Goal: Transaction & Acquisition: Book appointment/travel/reservation

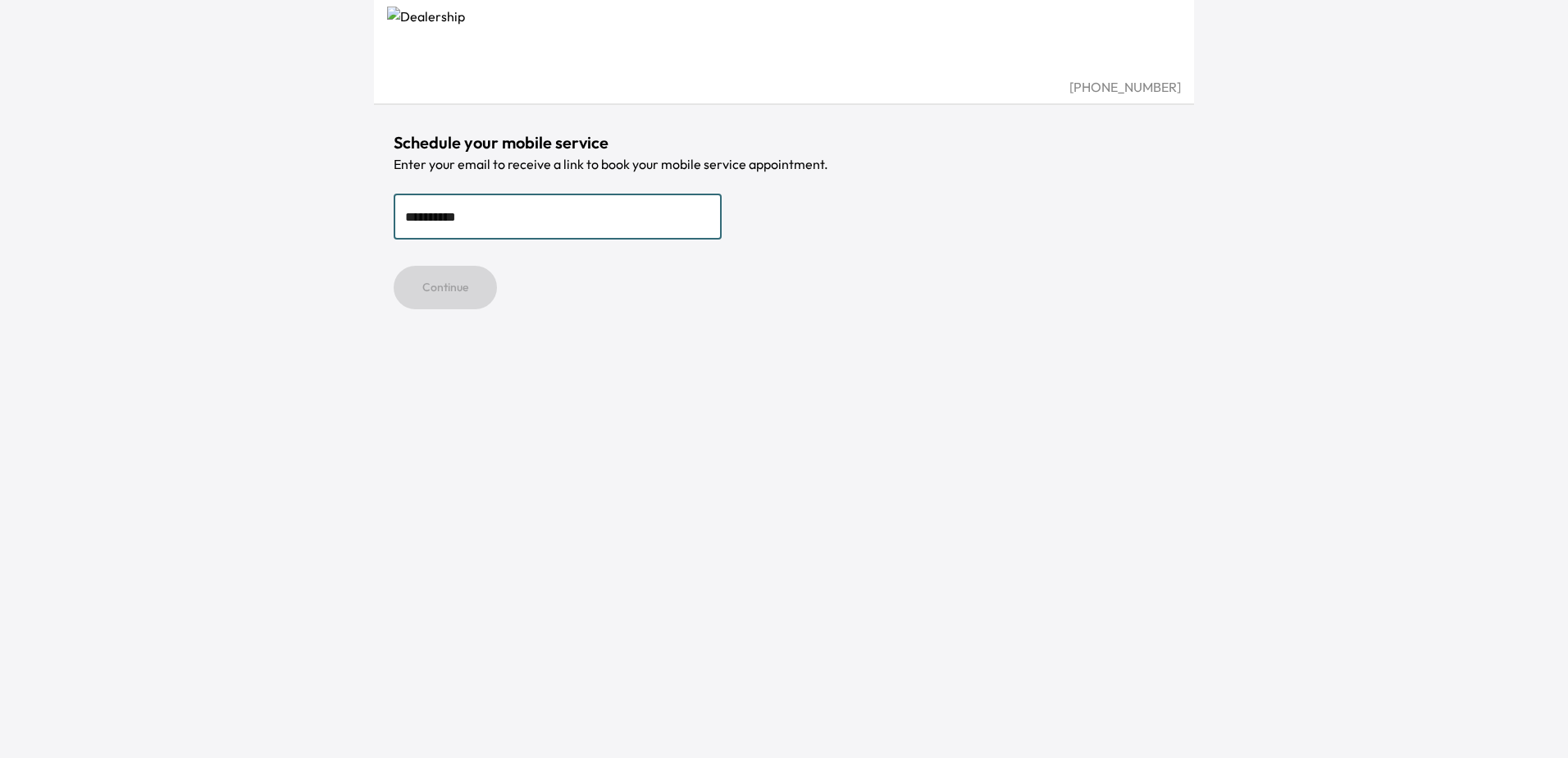
click at [574, 290] on div "Continue" at bounding box center [784, 287] width 781 height 43
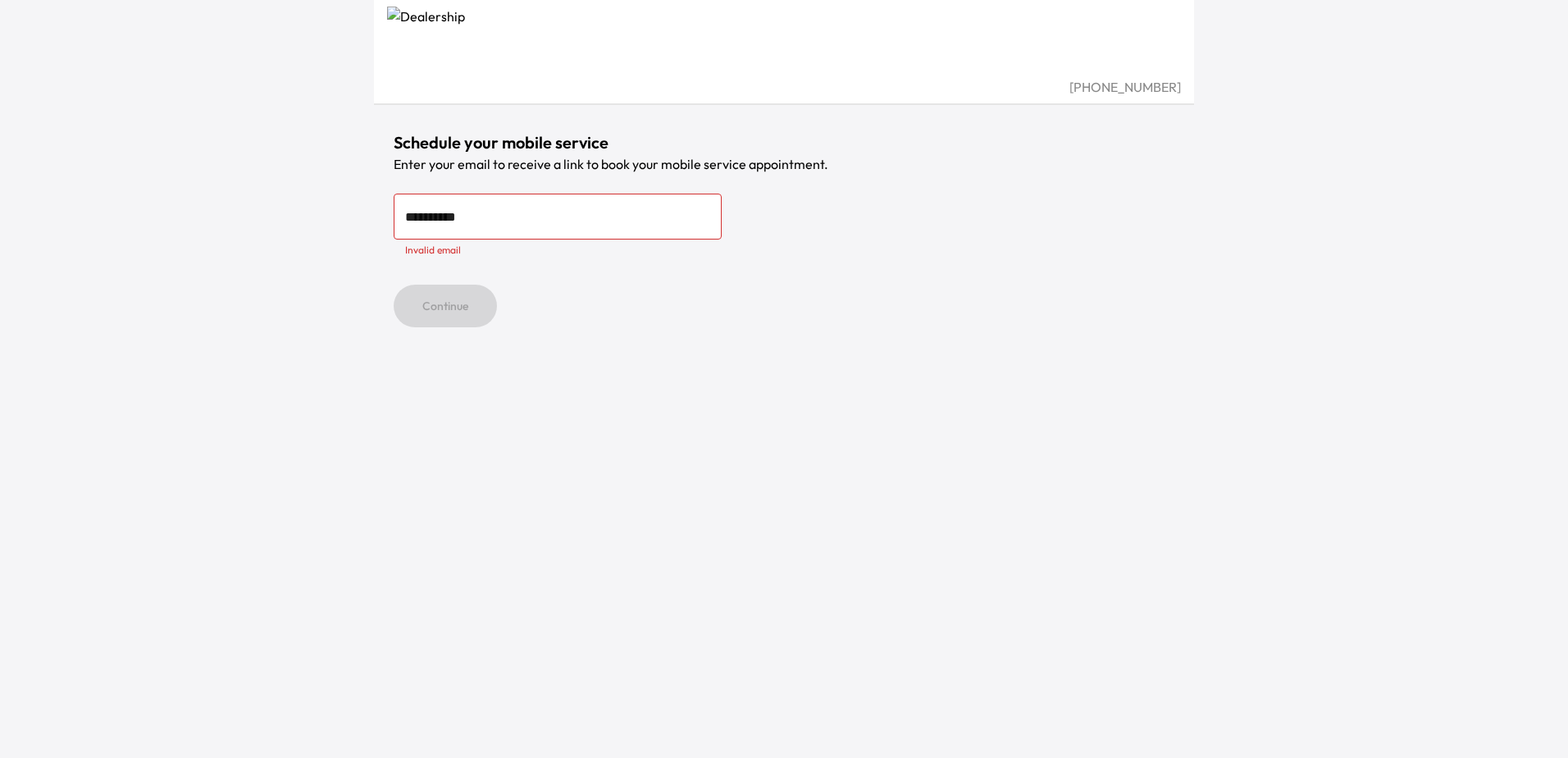
drag, startPoint x: 502, startPoint y: 217, endPoint x: 209, endPoint y: 213, distance: 293.0
click at [213, 213] on div "**********" at bounding box center [784, 379] width 1568 height 758
type input "**********"
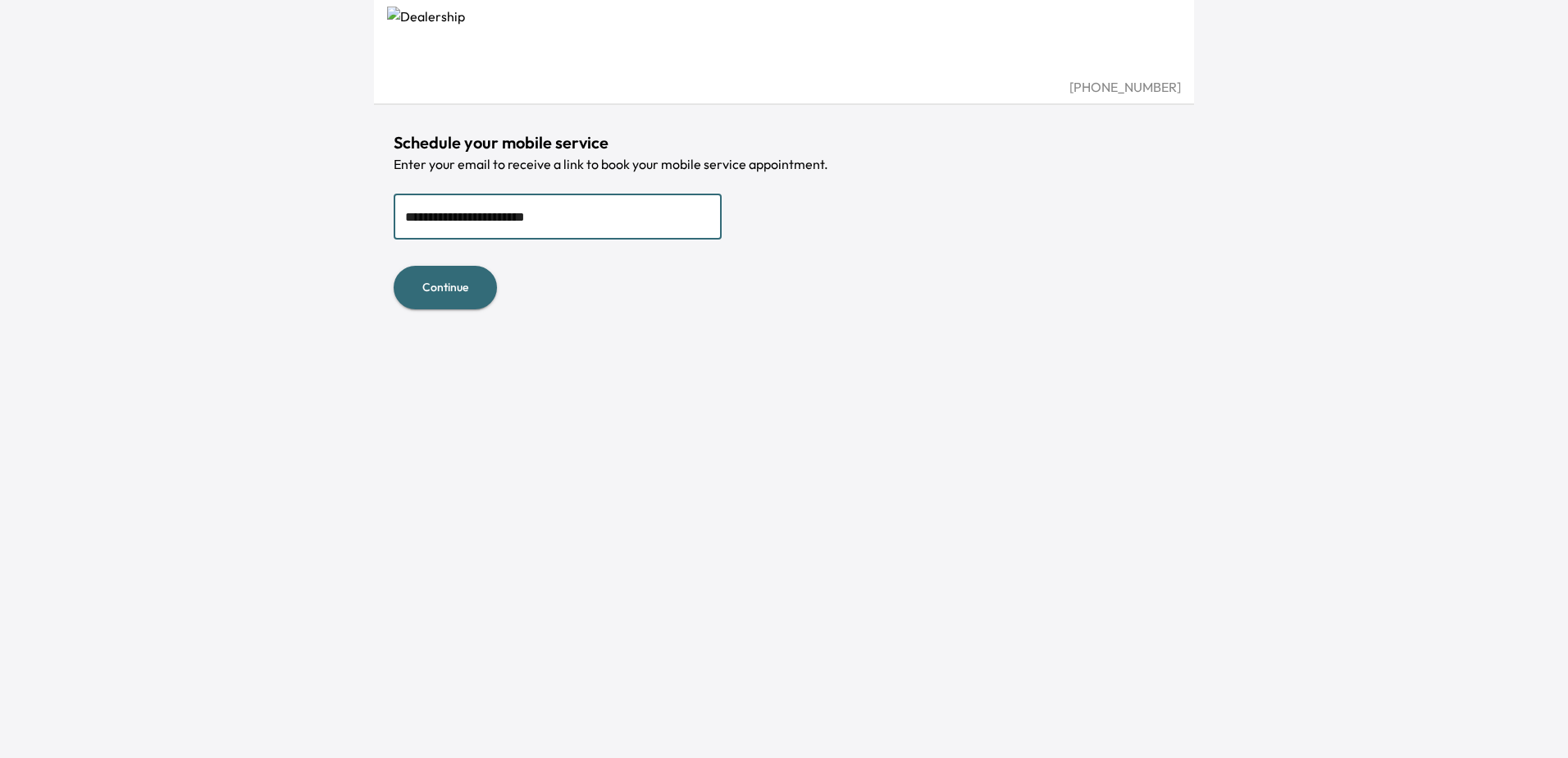
click at [441, 295] on button "Continue" at bounding box center [446, 287] width 104 height 43
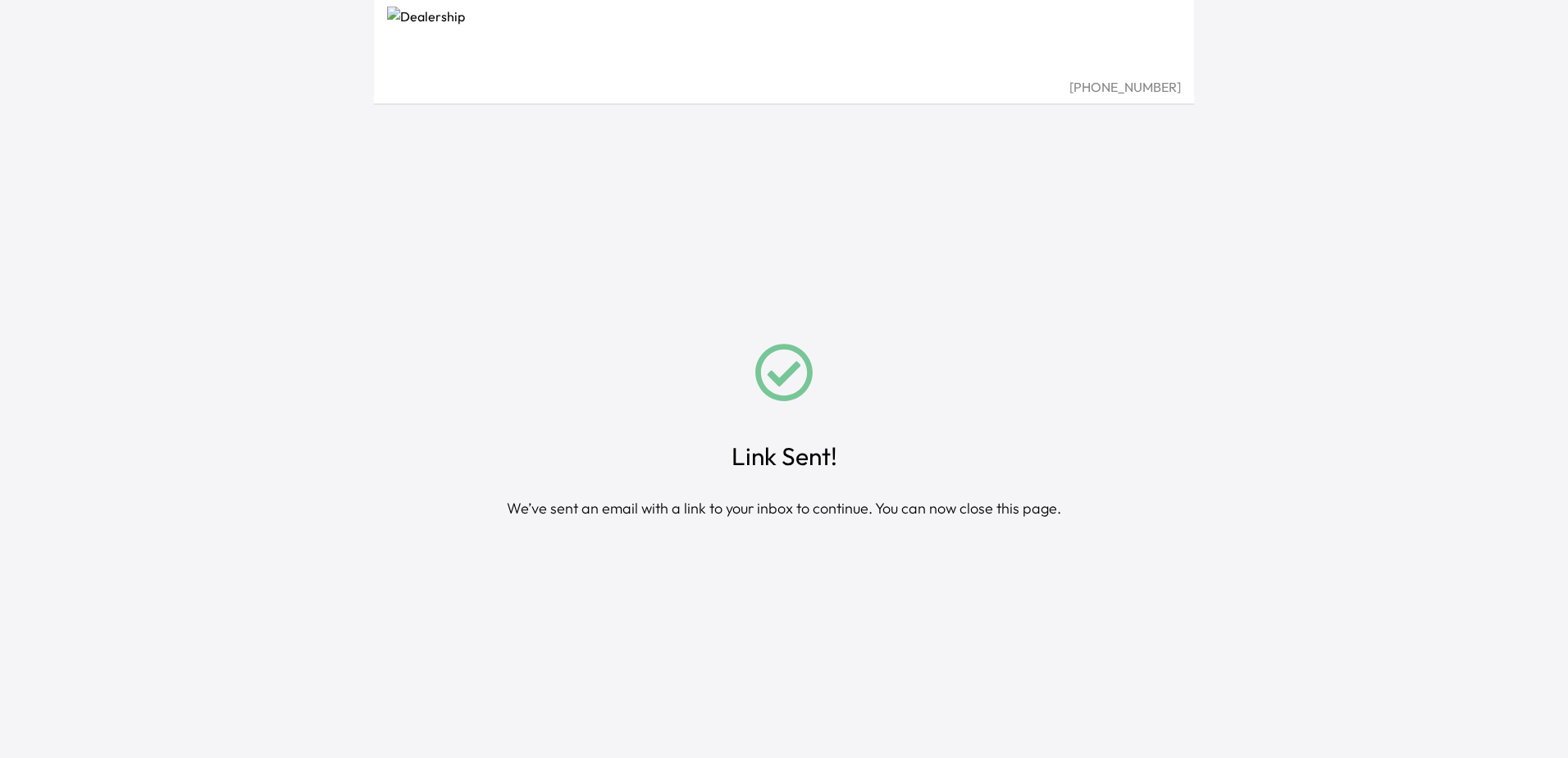
click at [439, 55] on img at bounding box center [784, 42] width 794 height 71
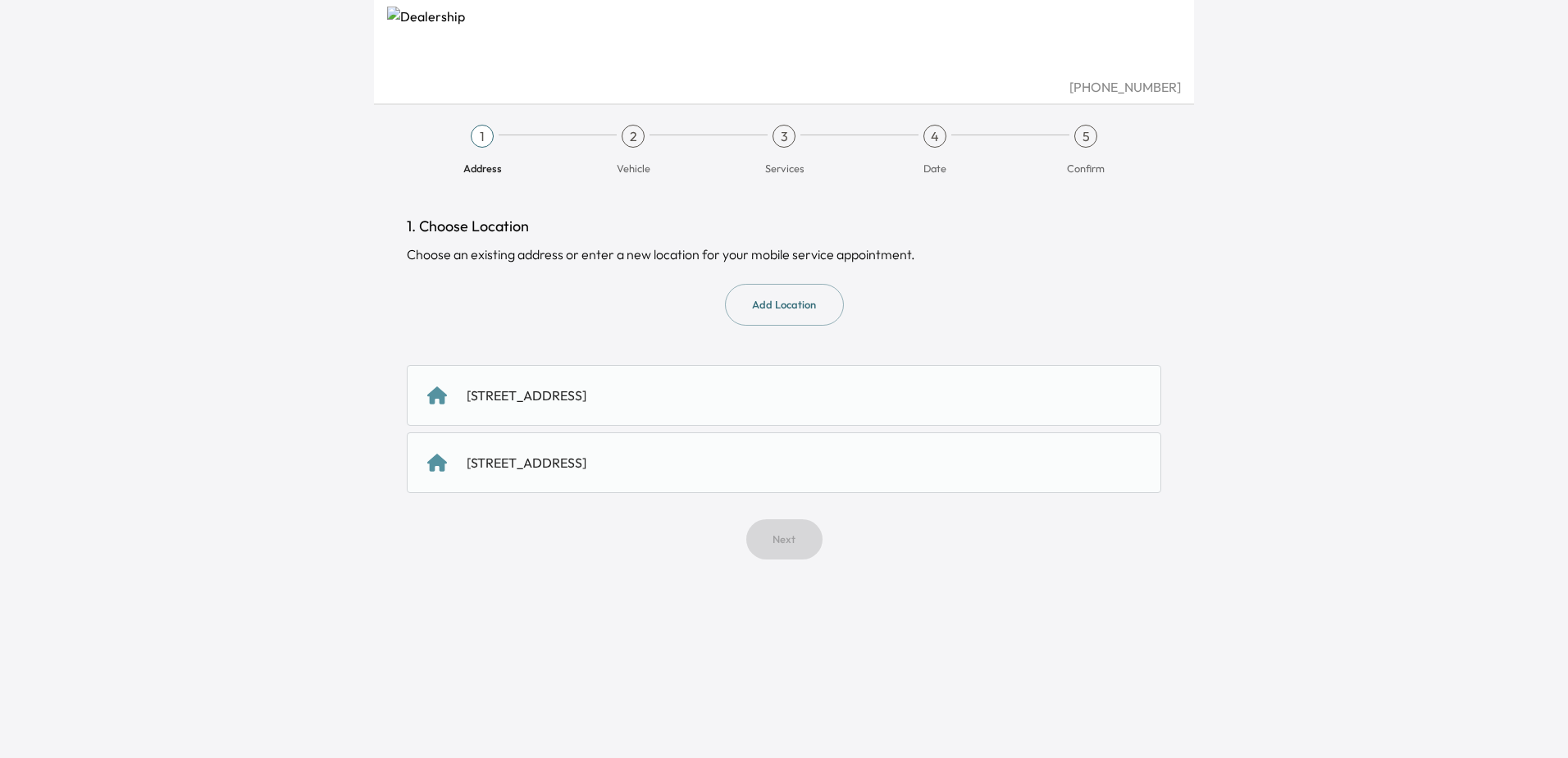
click at [783, 305] on button "Add Location" at bounding box center [784, 305] width 119 height 42
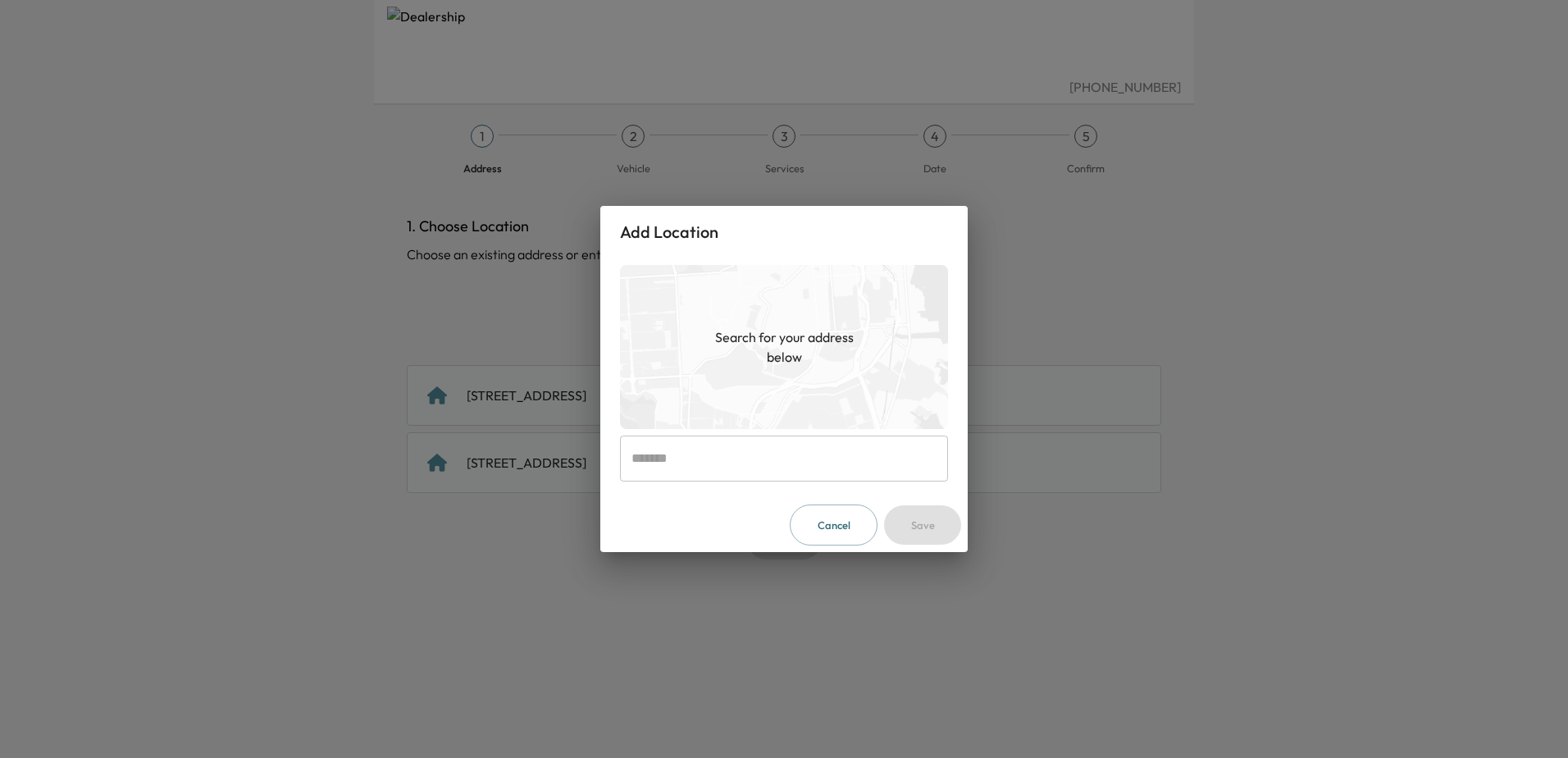
click at [755, 455] on input "text" at bounding box center [784, 459] width 328 height 46
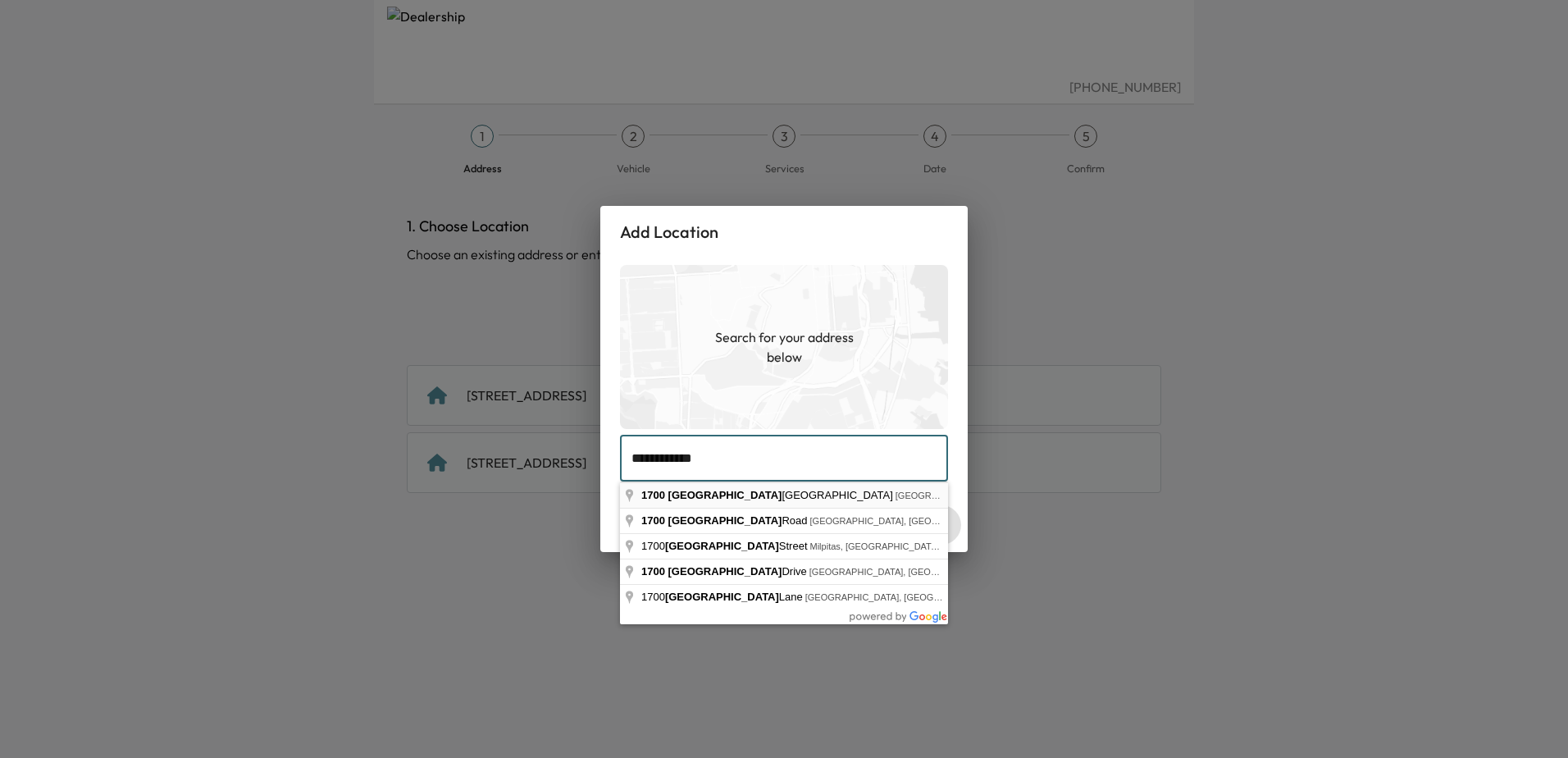
type input "**********"
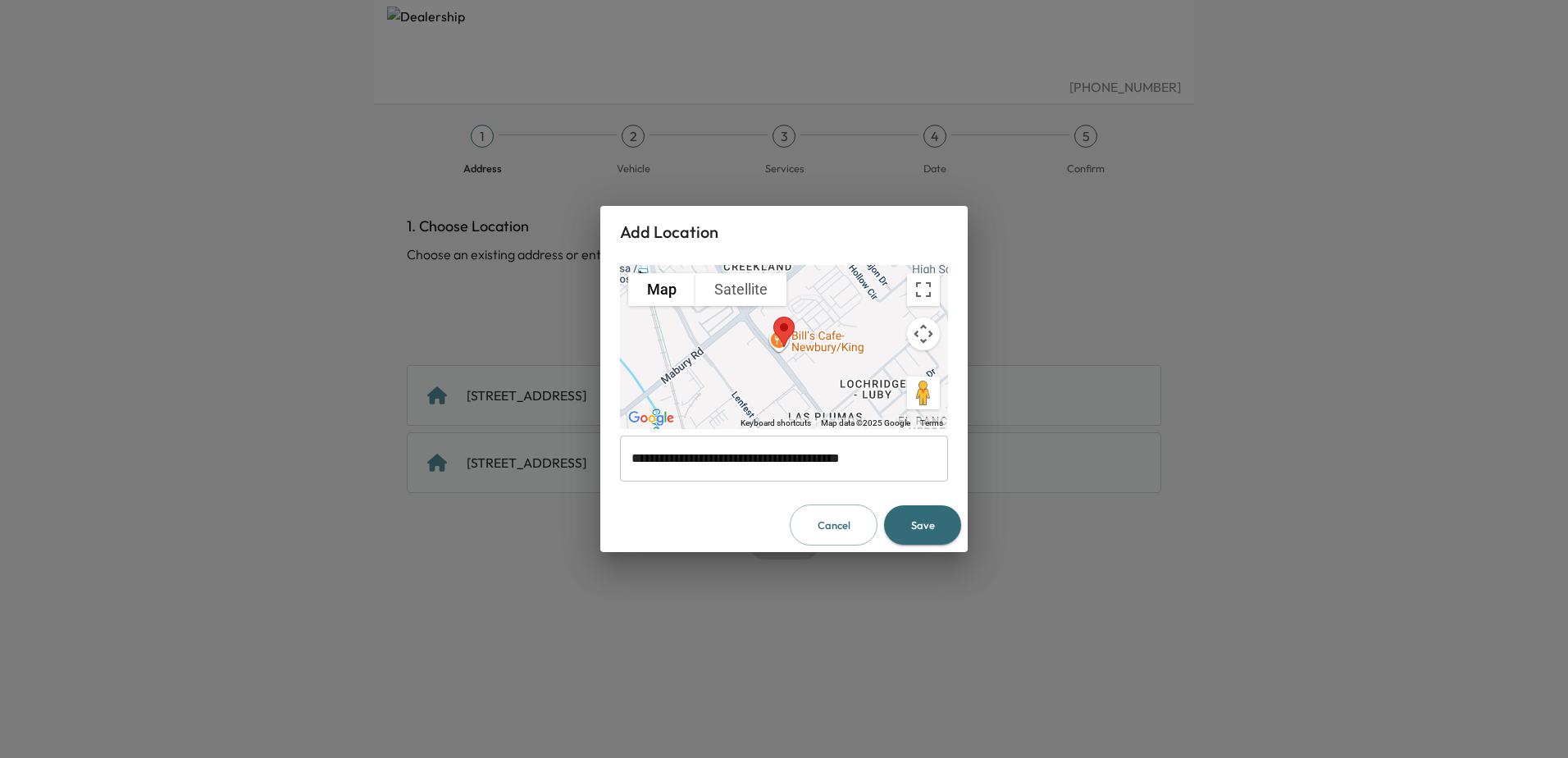
click at [923, 524] on button "Save" at bounding box center [923, 526] width 77 height 40
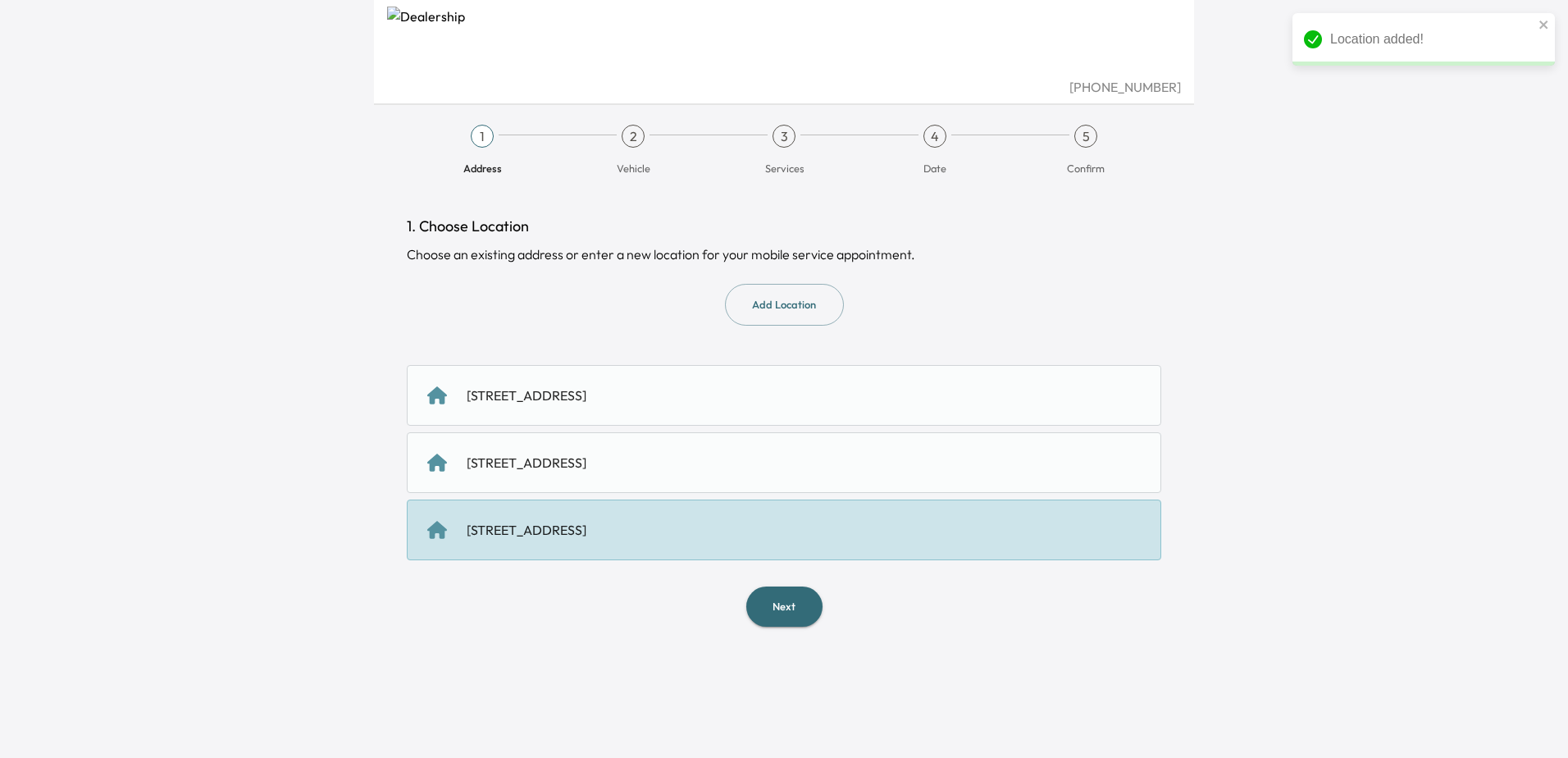
click at [586, 522] on div "1700 Newbury Park Dr, San Jose, CA 95133, USA" at bounding box center [527, 530] width 120 height 20
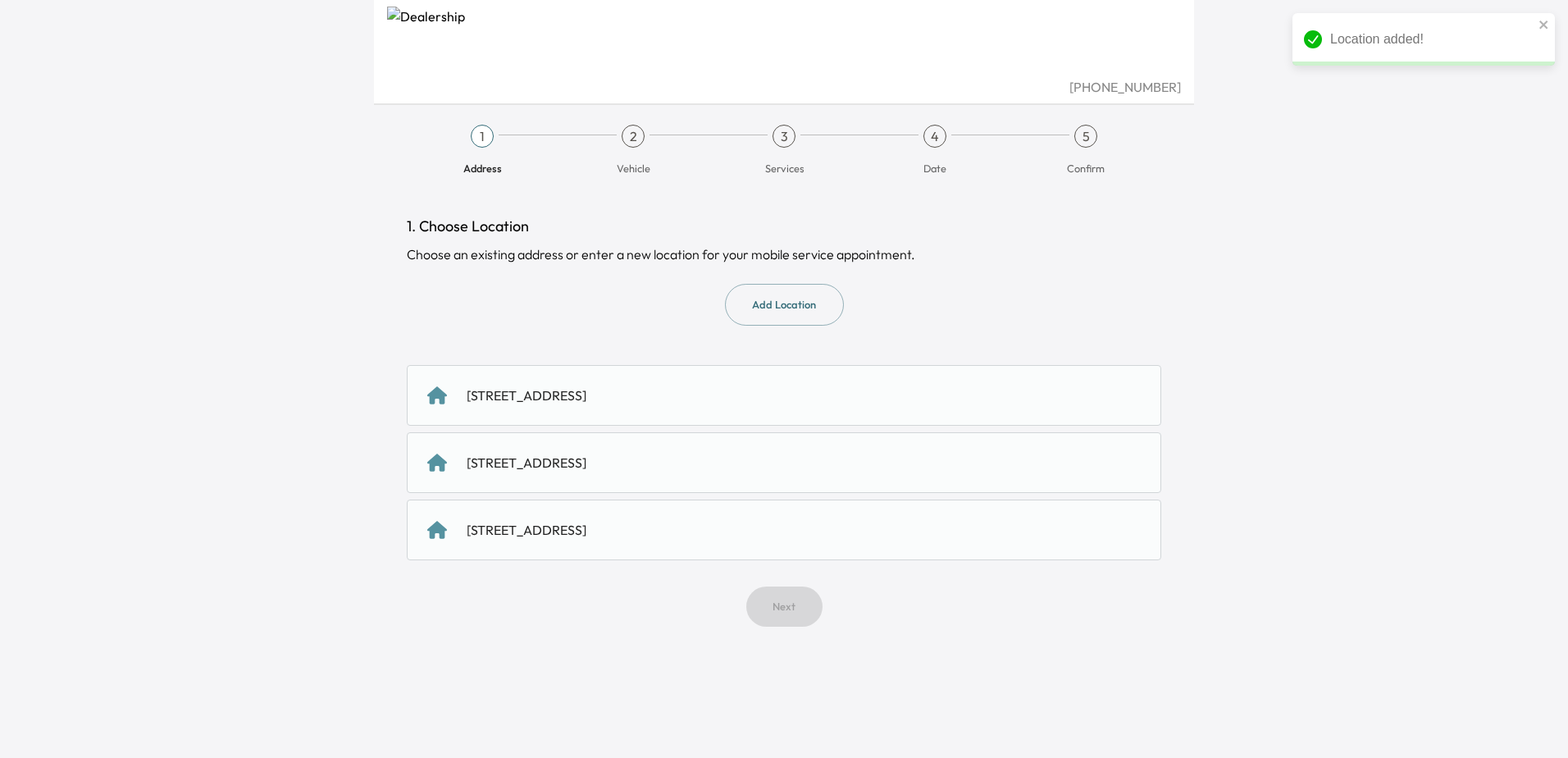
click at [770, 527] on div "1700 Newbury Park Dr, San Jose, CA 95133, USA" at bounding box center [784, 530] width 714 height 20
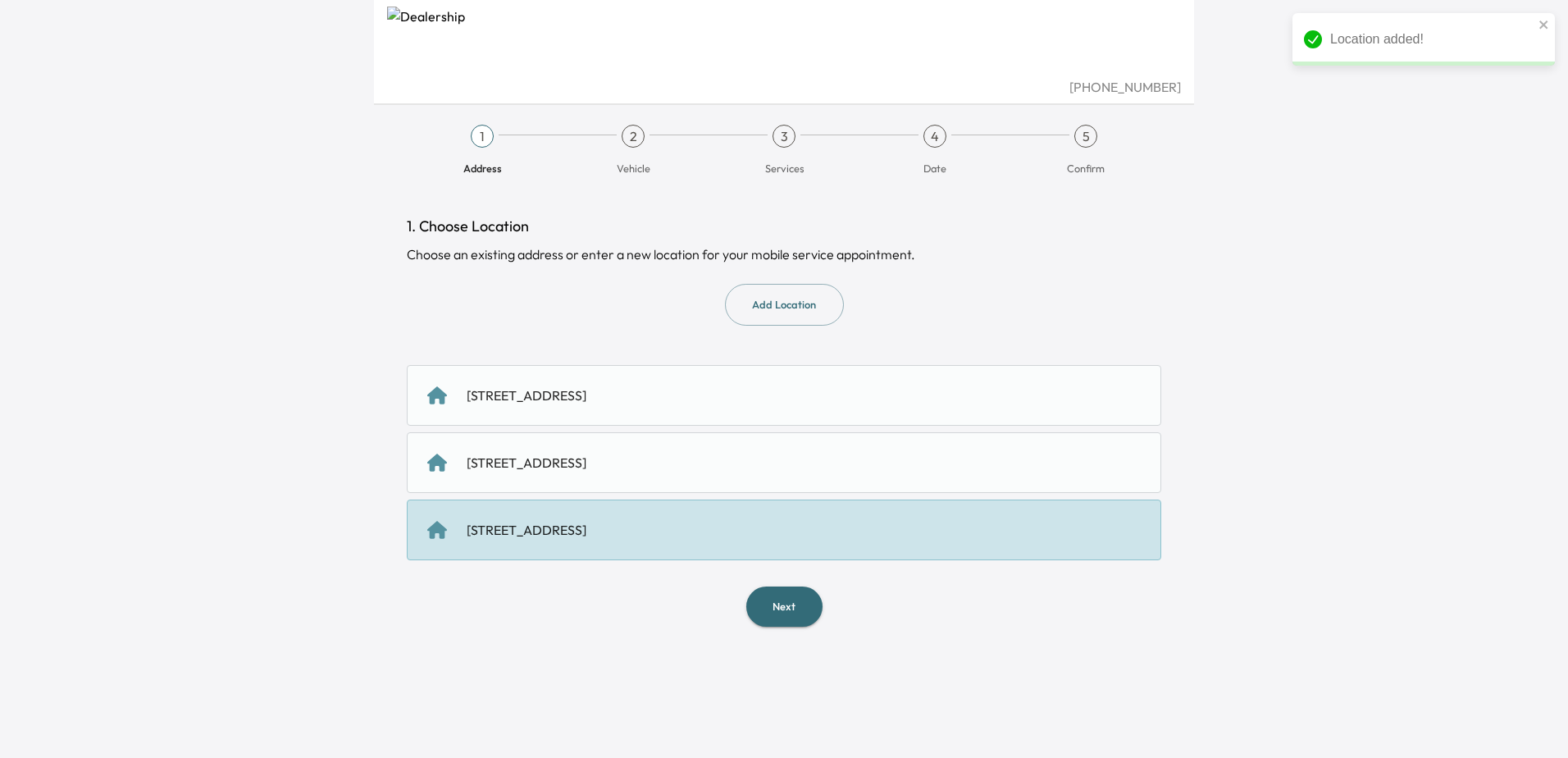
click at [777, 596] on button "Next" at bounding box center [784, 606] width 77 height 40
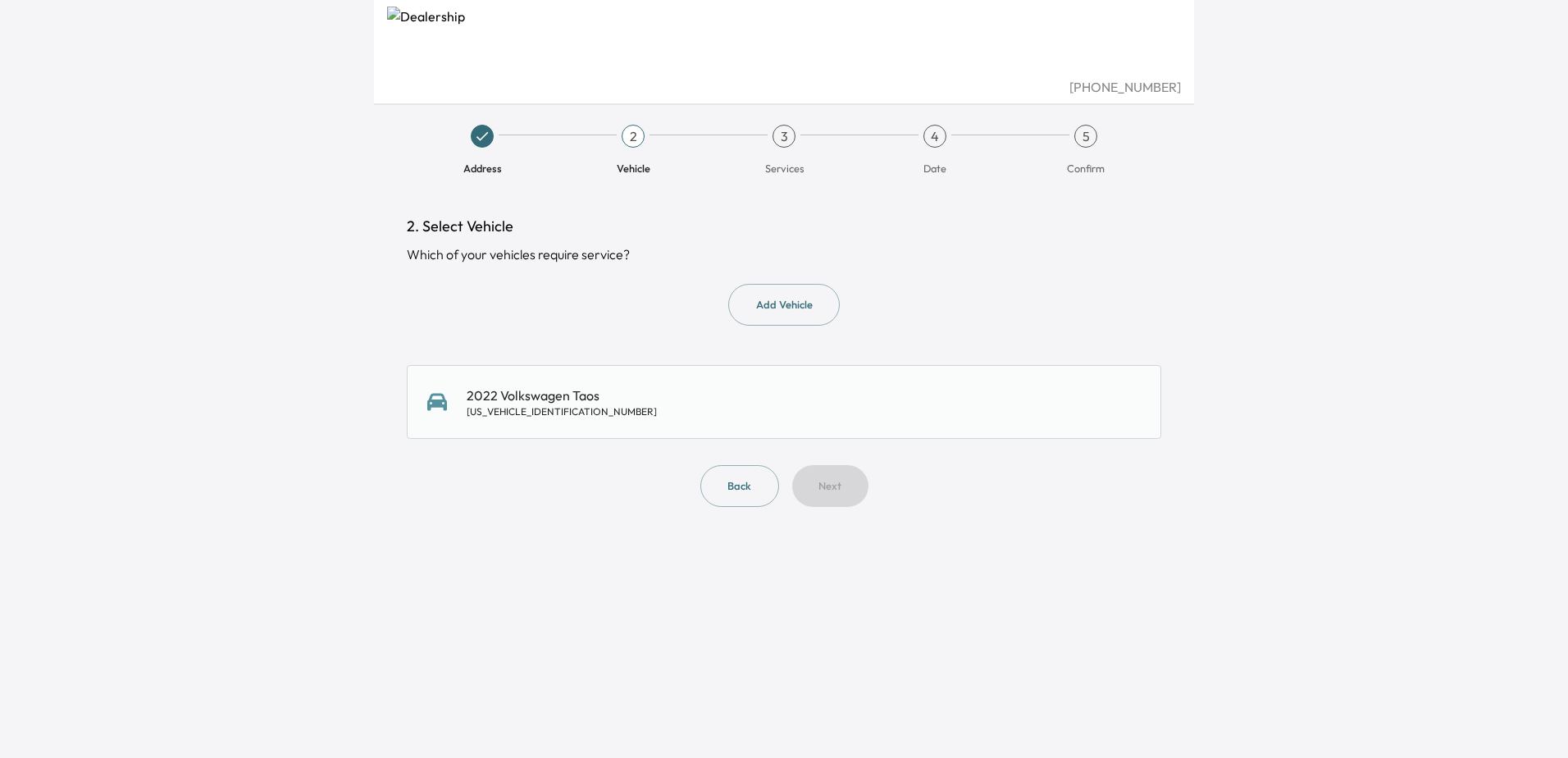
click at [622, 397] on div "2022 Volkswagen Taos 3VVTX7B21NM012681" at bounding box center [784, 402] width 714 height 33
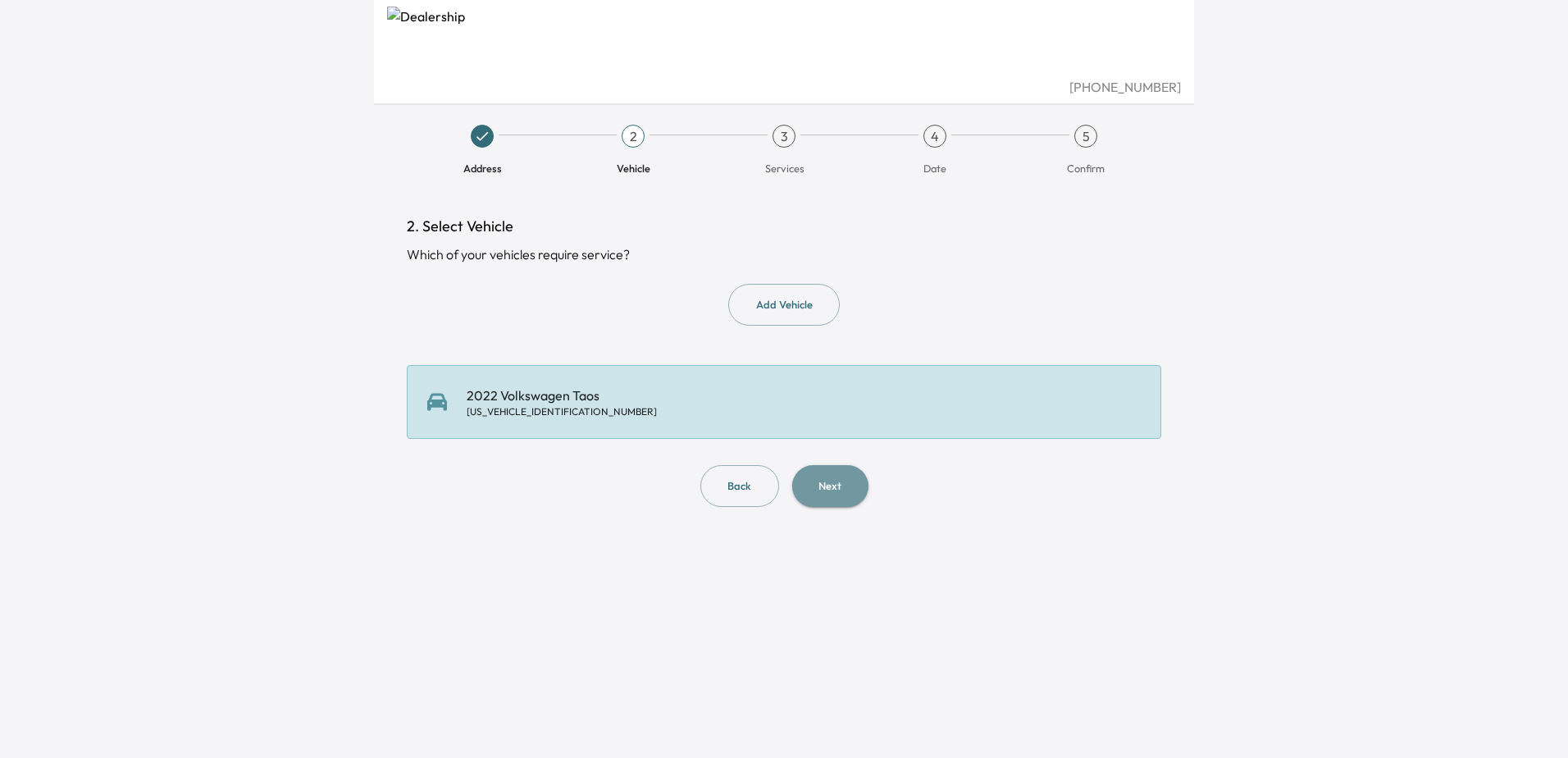
click at [828, 491] on button "Next" at bounding box center [831, 486] width 77 height 42
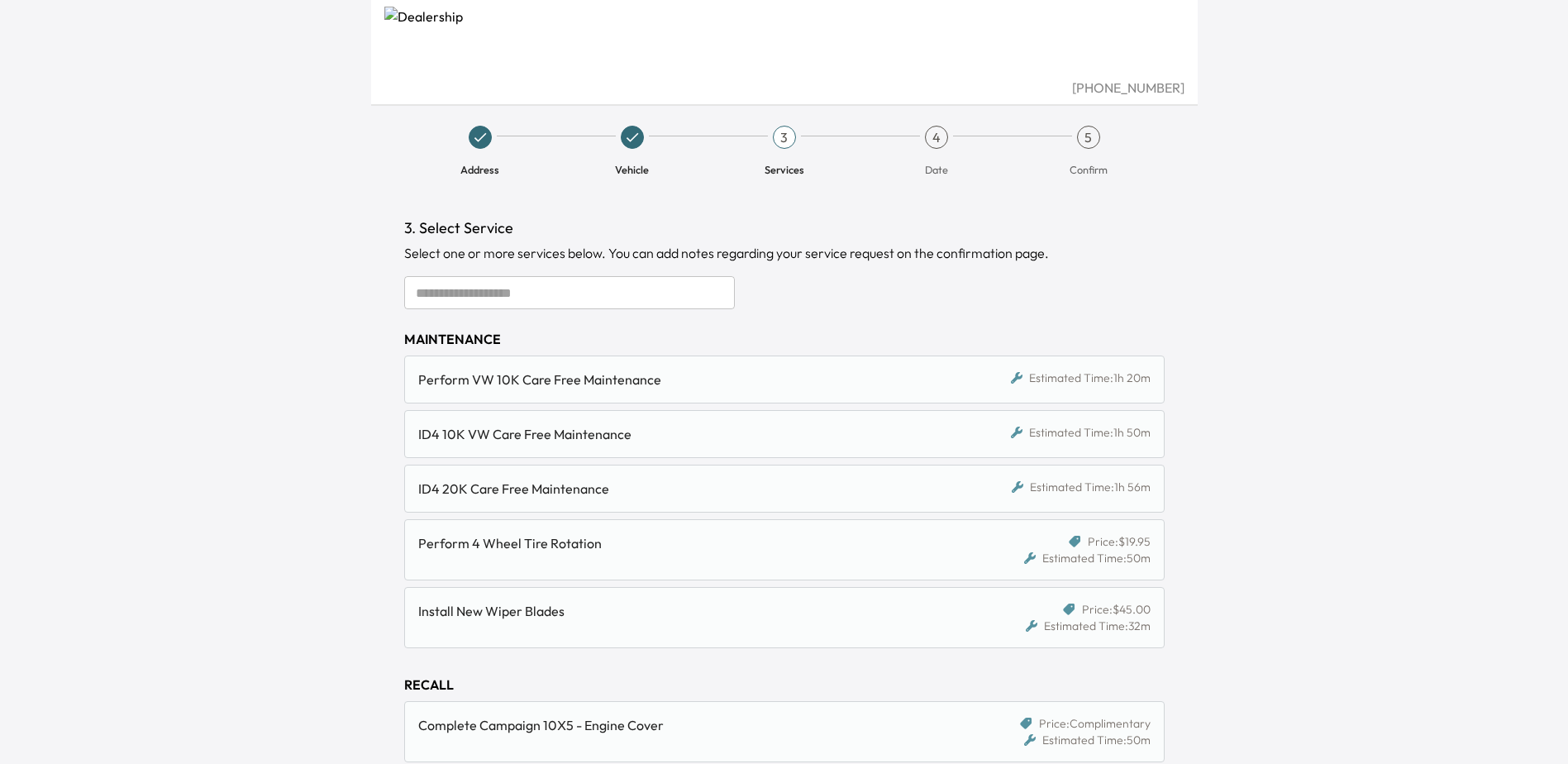
click at [607, 383] on div "Perform VW 10K Care Free Maintenance" at bounding box center [686, 379] width 537 height 20
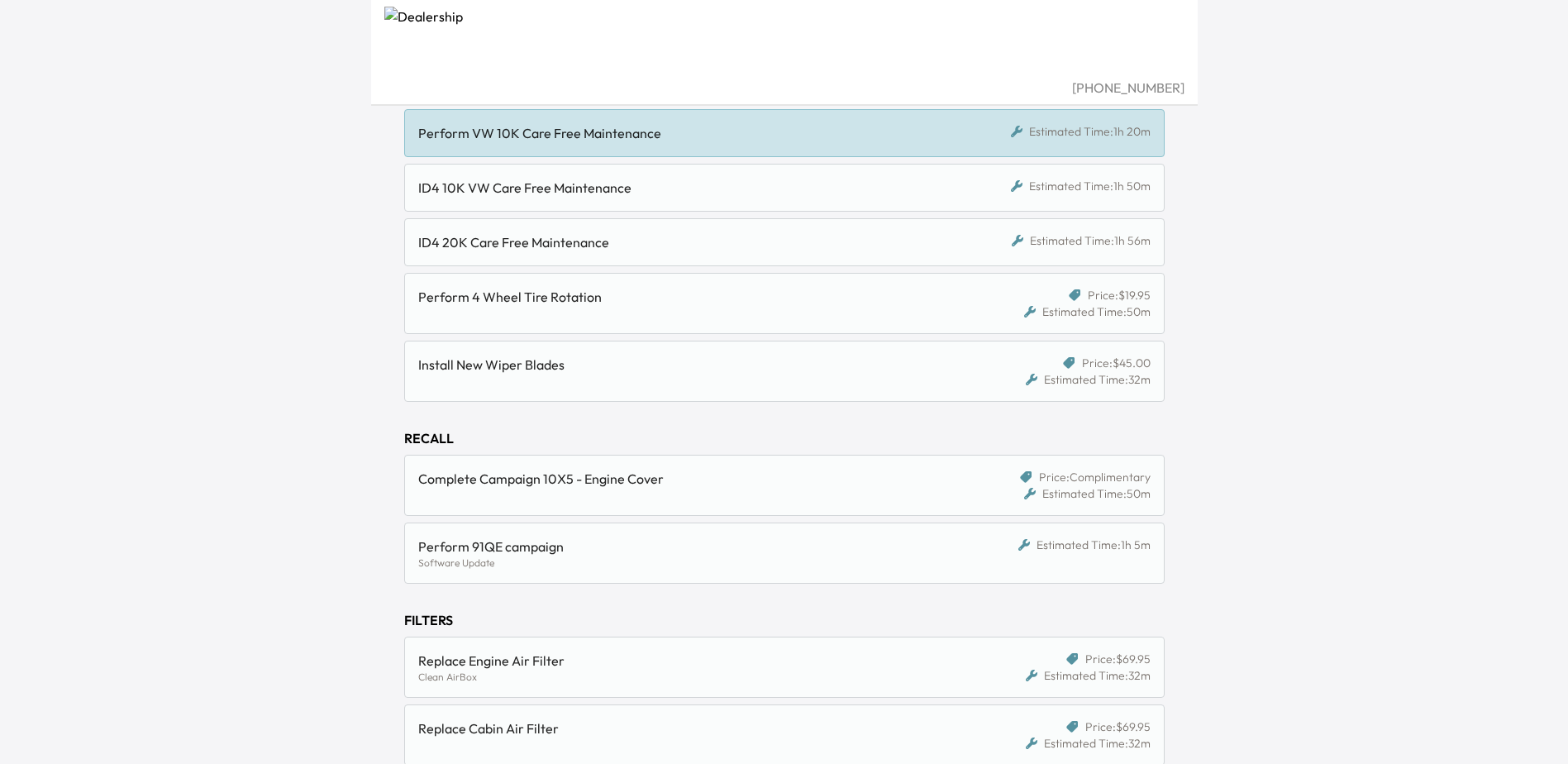
scroll to position [249, 0]
click at [797, 485] on div "Complete Campaign 10X5 - Engine Cover" at bounding box center [686, 477] width 537 height 20
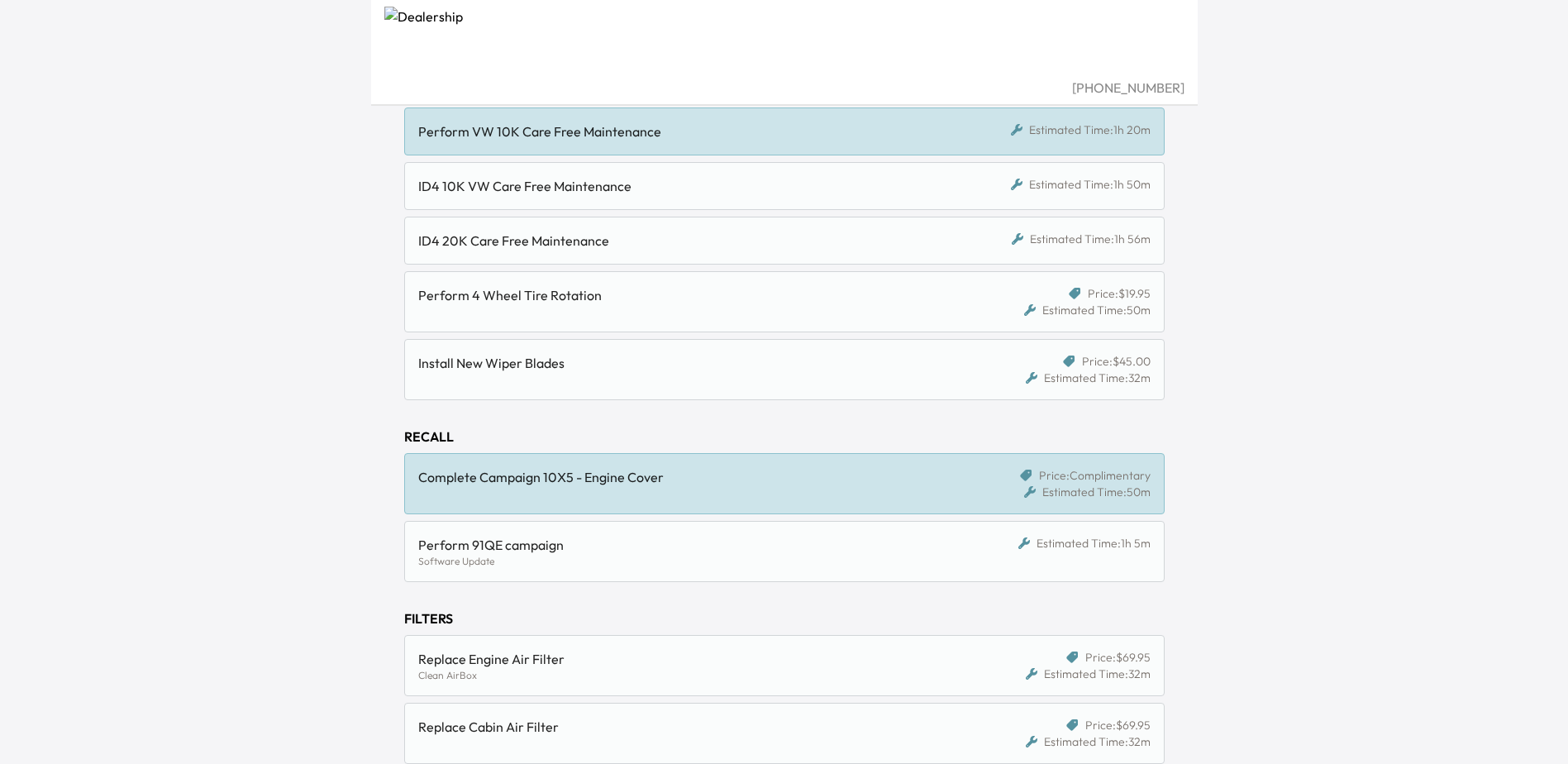
click at [745, 288] on div "Perform 4 Wheel Tire Rotation" at bounding box center [686, 295] width 537 height 20
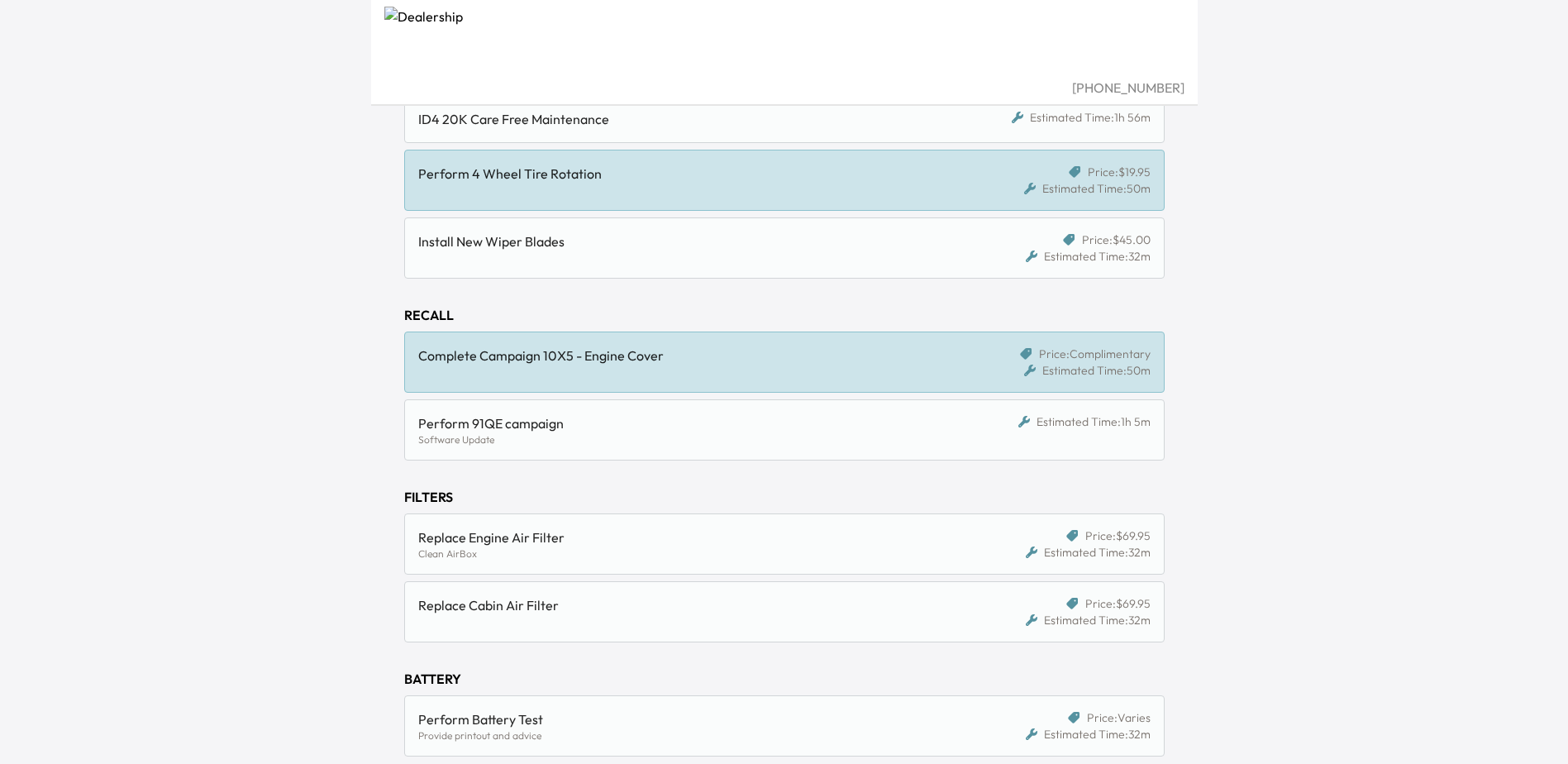
scroll to position [414, 0]
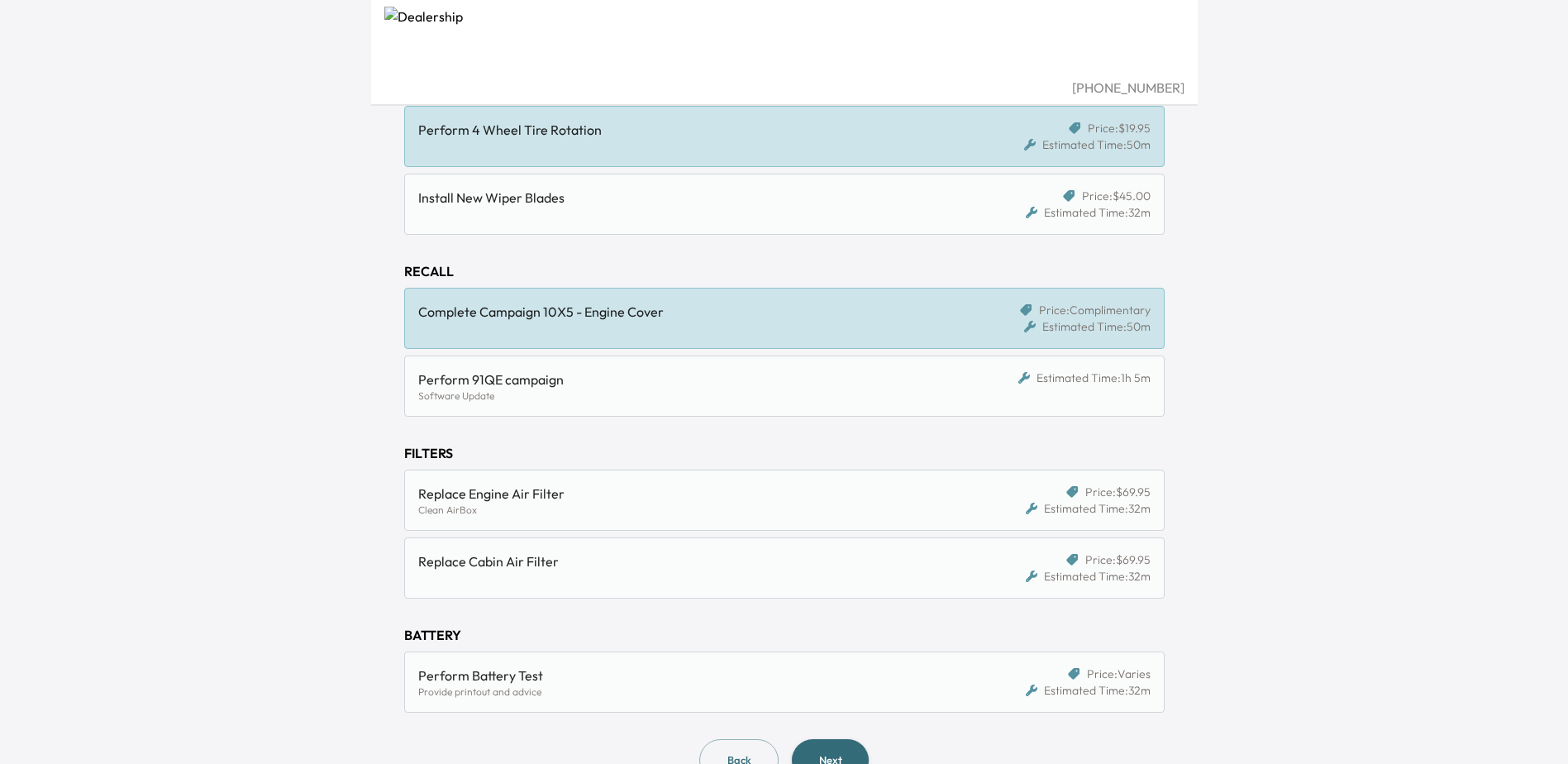
click at [547, 490] on div "Replace Engine Air Filter" at bounding box center [686, 493] width 537 height 20
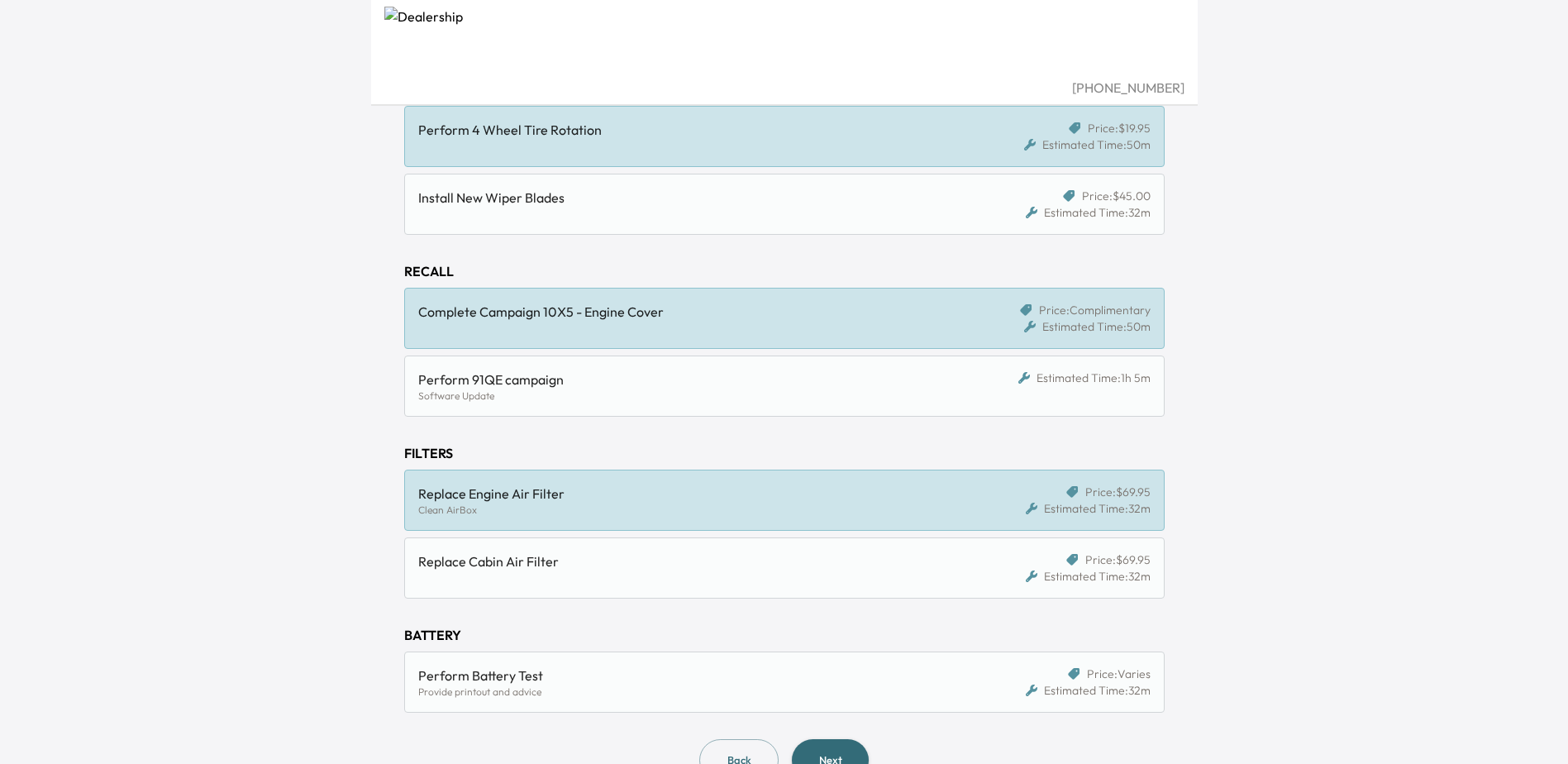
click at [568, 554] on div "Replace Cabin Air Filter" at bounding box center [686, 561] width 537 height 20
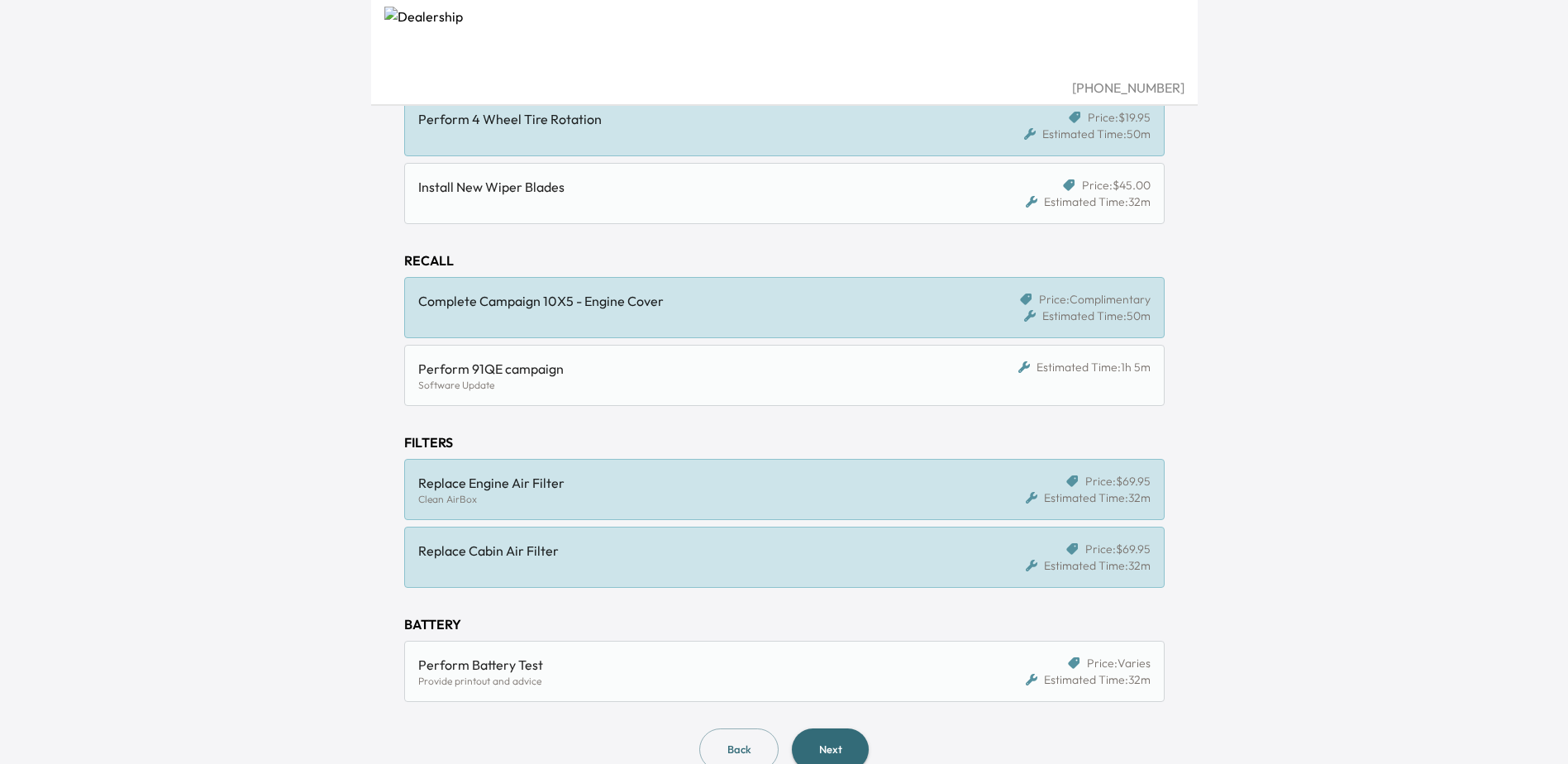
scroll to position [457, 0]
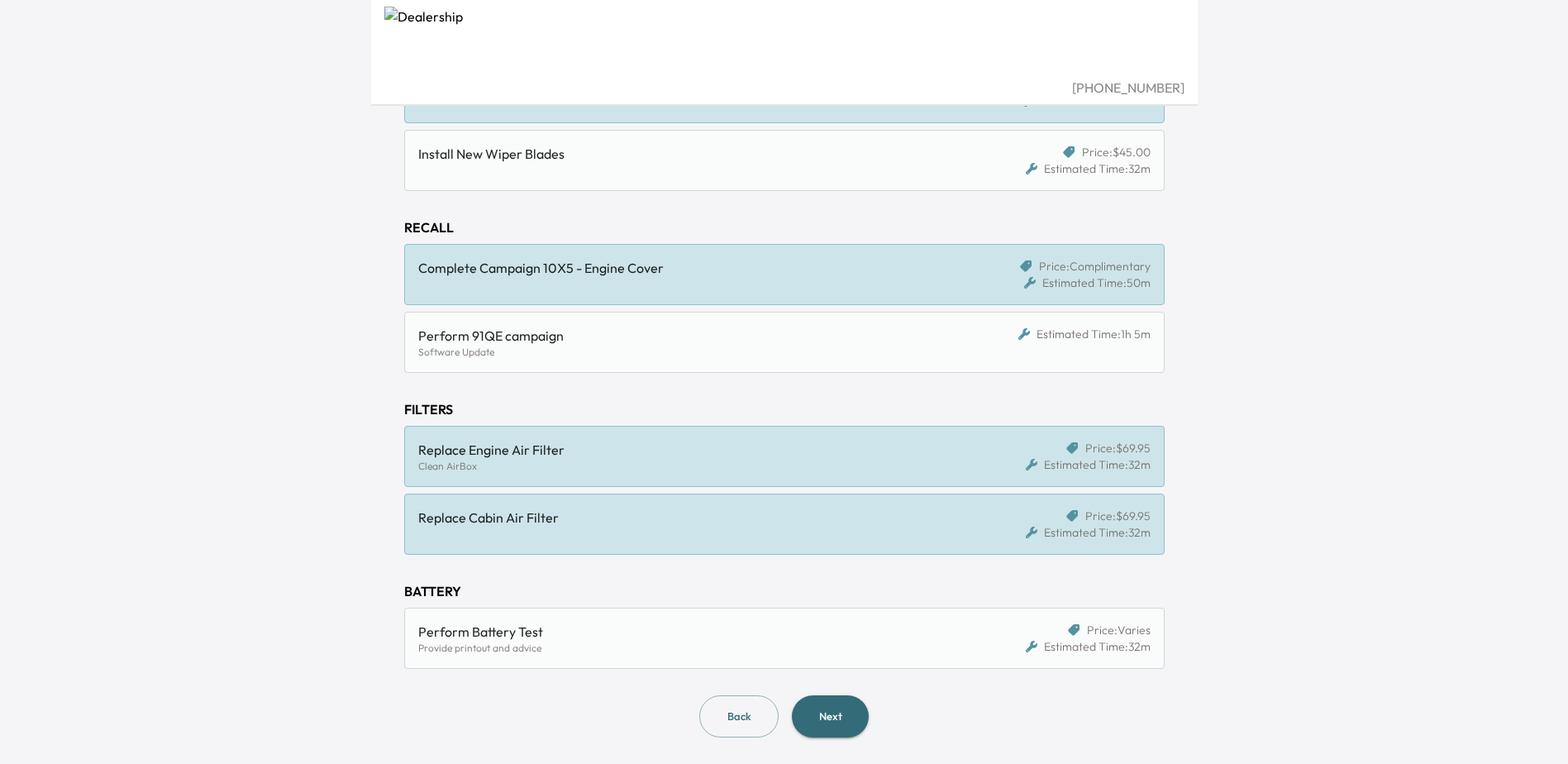
click at [844, 717] on button "Next" at bounding box center [830, 717] width 77 height 43
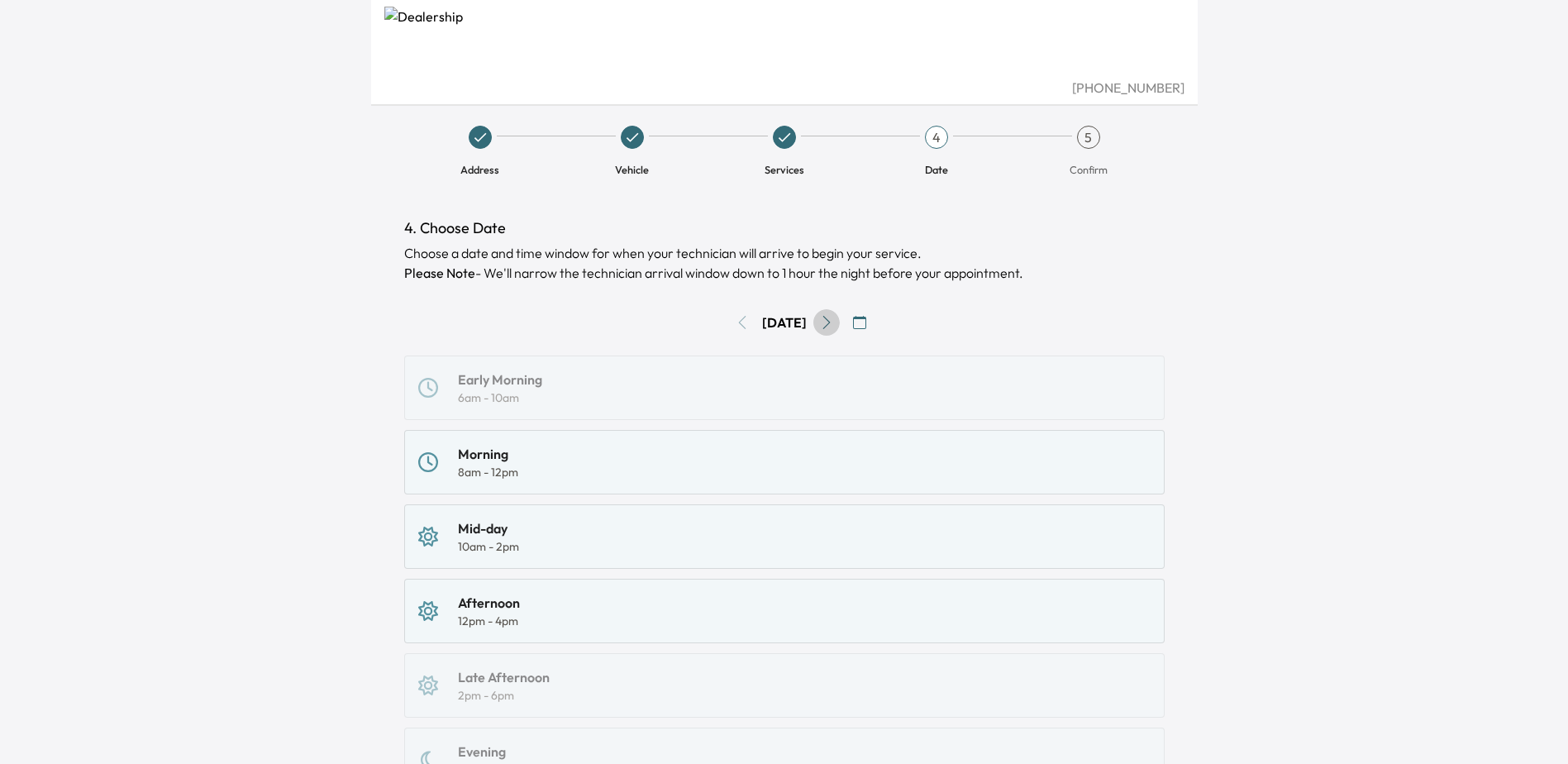
click at [833, 318] on icon "Go to next day" at bounding box center [827, 323] width 14 height 14
click at [833, 318] on div "4. Choose Date Choose a date and time window for when your technician will arri…" at bounding box center [784, 586] width 761 height 739
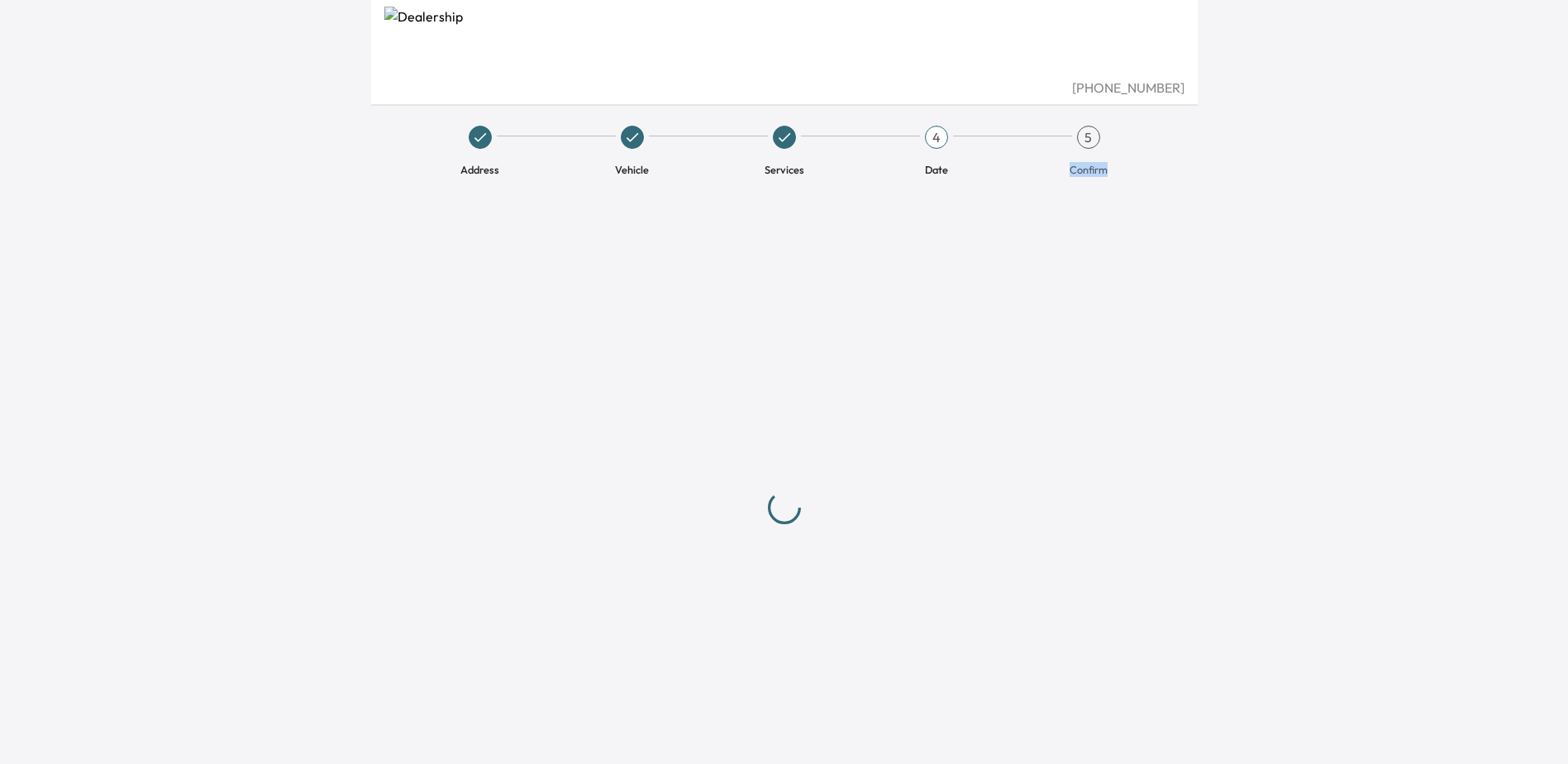
click at [833, 318] on div at bounding box center [784, 508] width 761 height 582
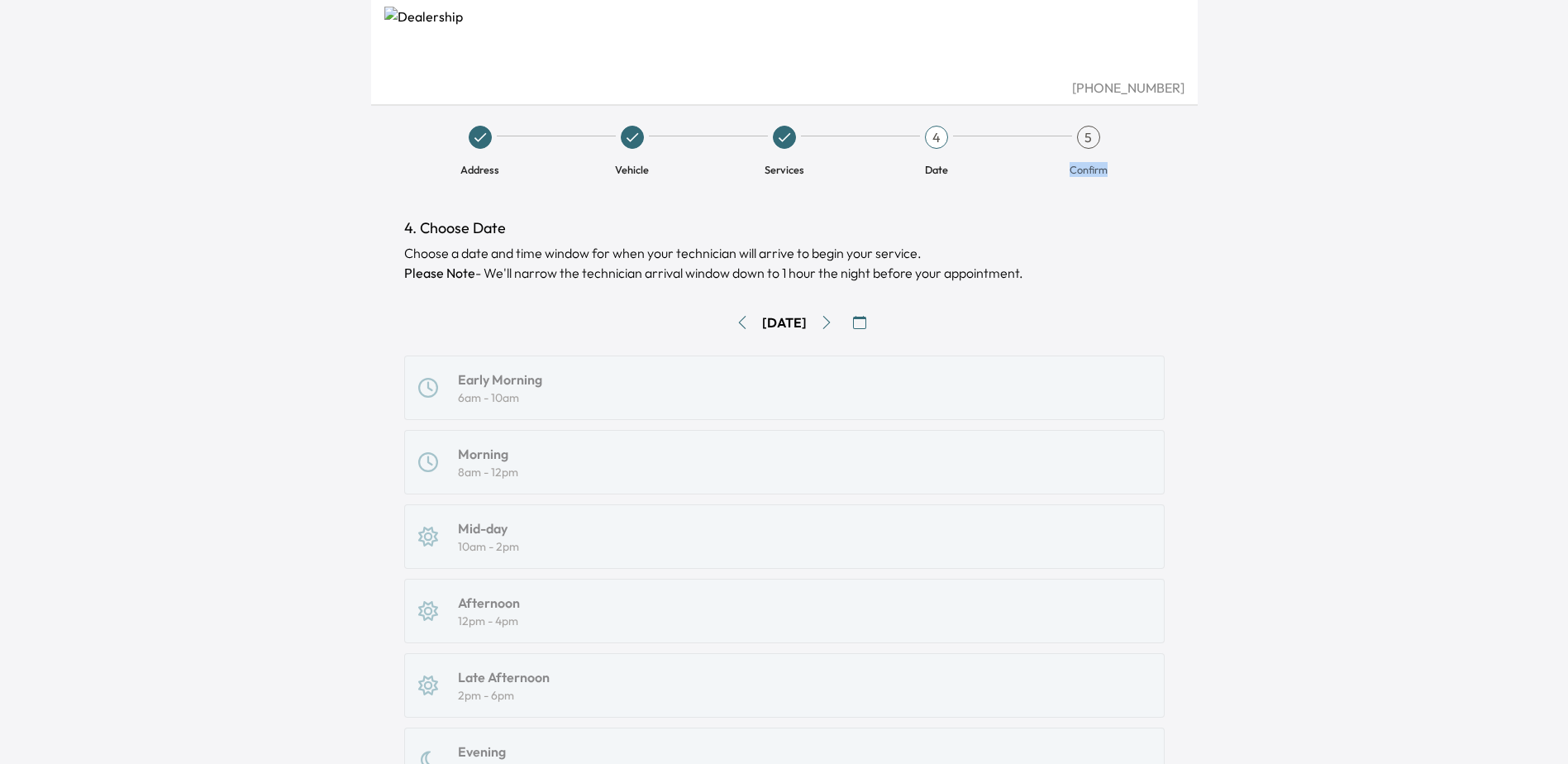
click at [833, 325] on icon "Go to next day" at bounding box center [827, 323] width 14 height 14
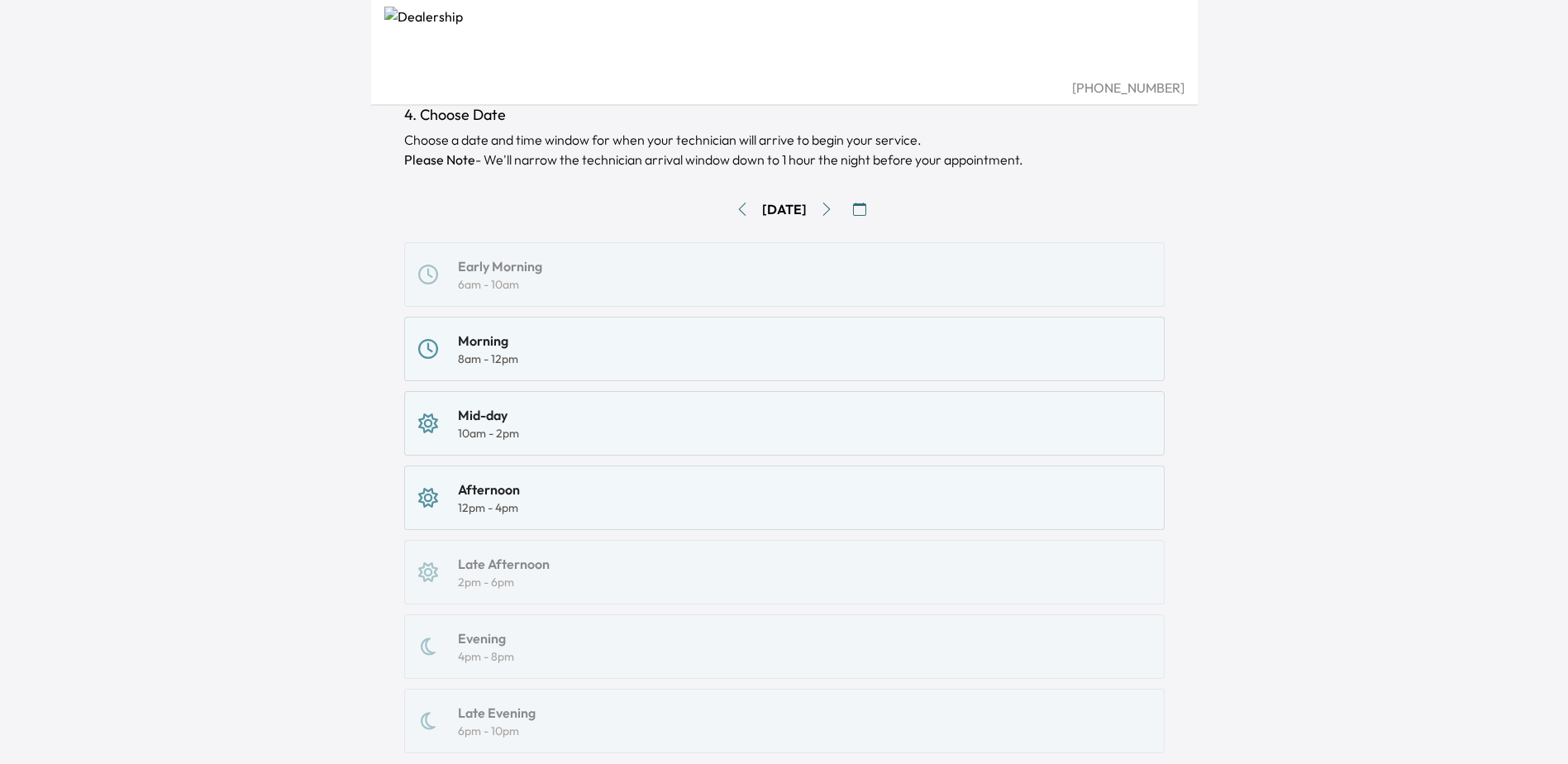
scroll to position [165, 0]
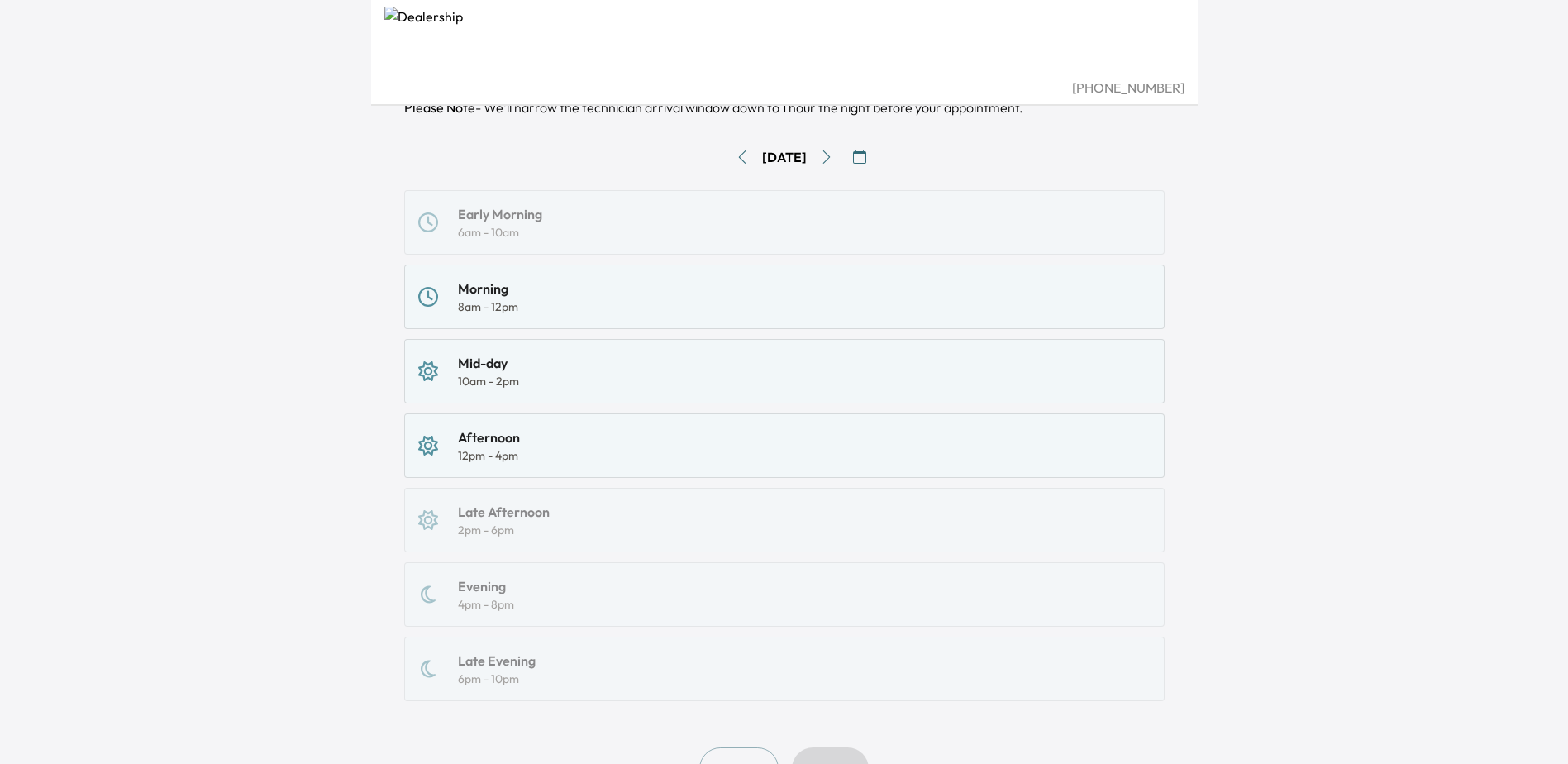
click at [566, 440] on div "Afternoon 12pm - 4pm" at bounding box center [785, 446] width 733 height 37
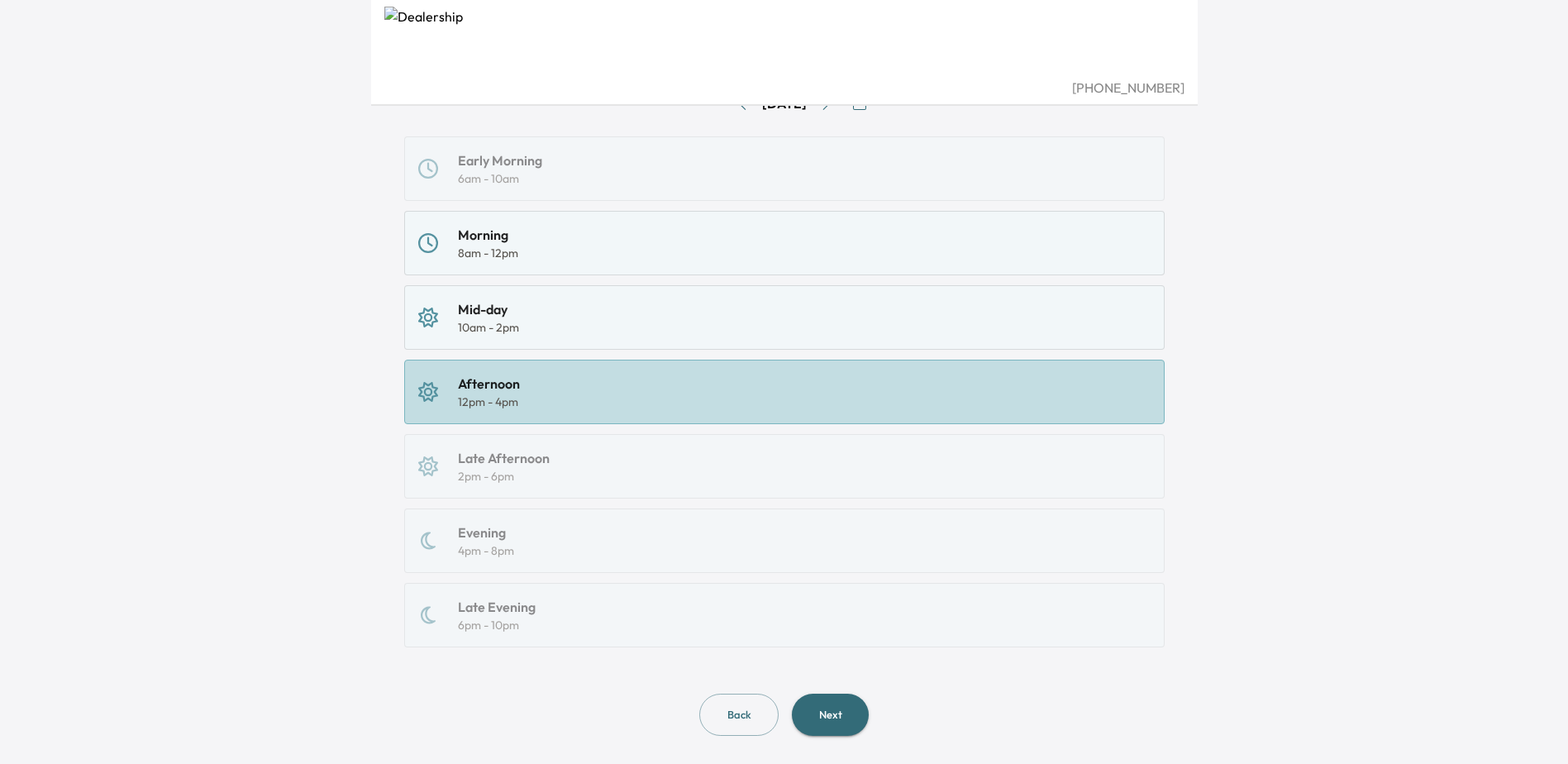
scroll to position [244, 0]
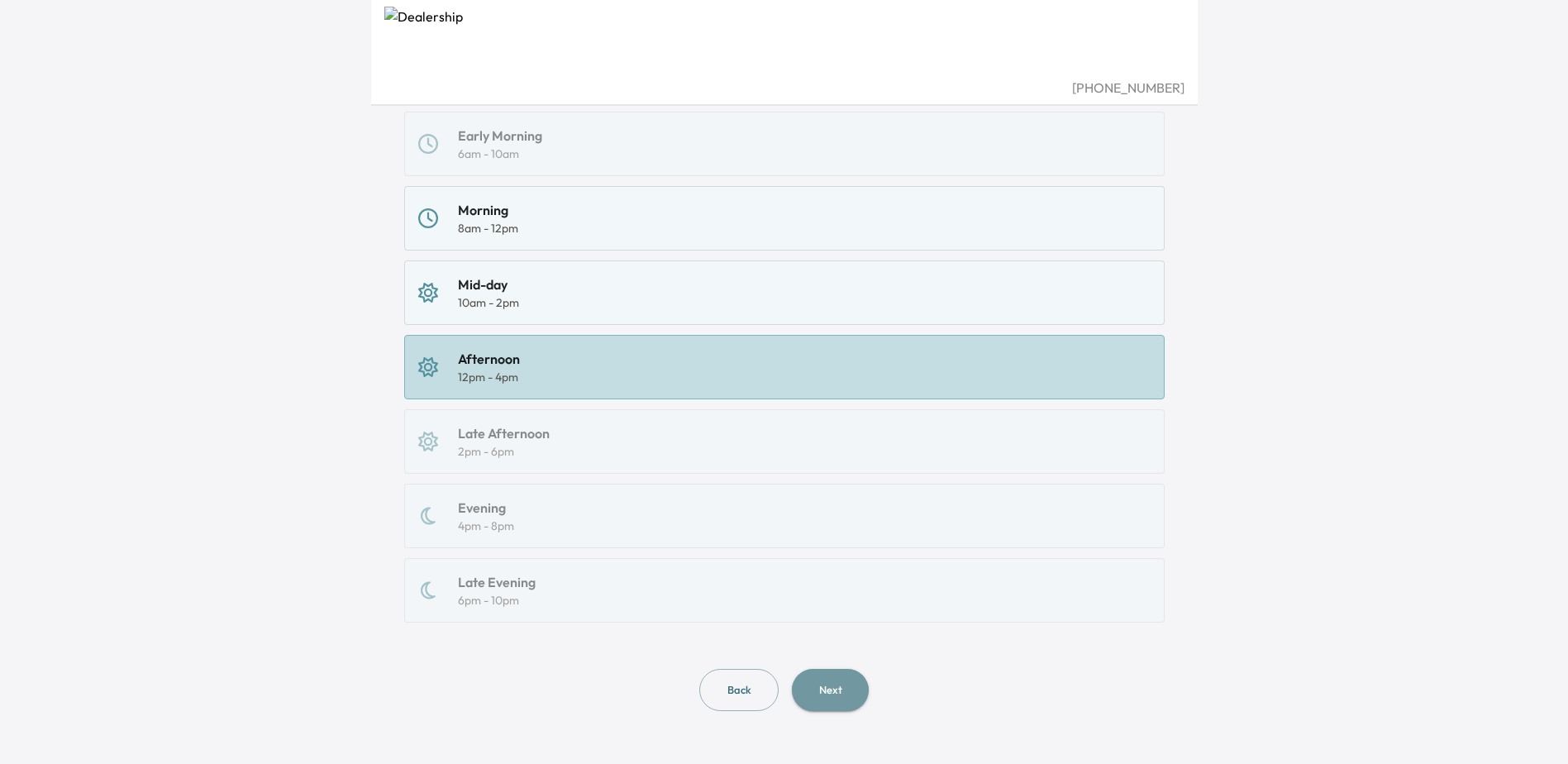
click at [827, 681] on button "Next" at bounding box center [830, 691] width 77 height 43
